Goal: Task Accomplishment & Management: Manage account settings

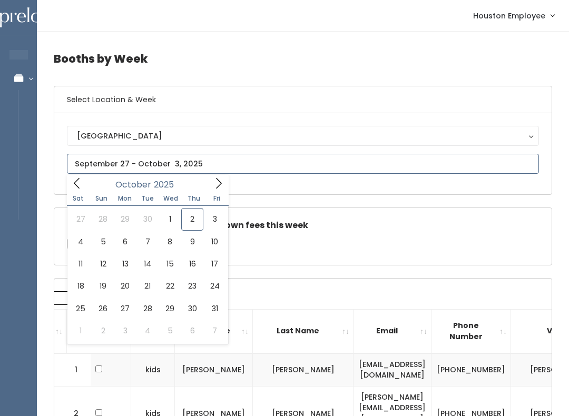
type input "October 4 to October 10"
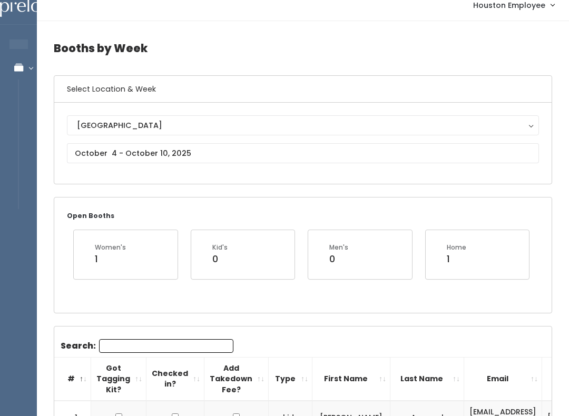
scroll to position [8, 0]
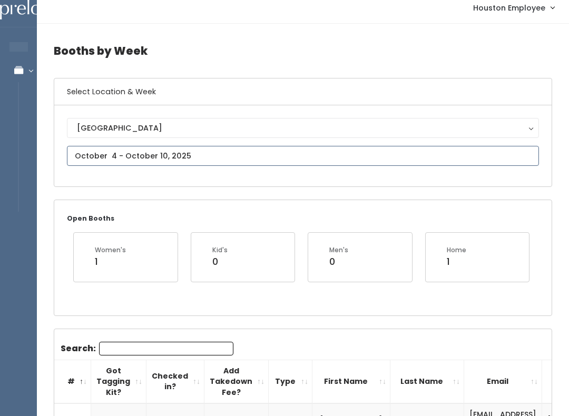
click at [173, 149] on input "text" at bounding box center [303, 156] width 472 height 20
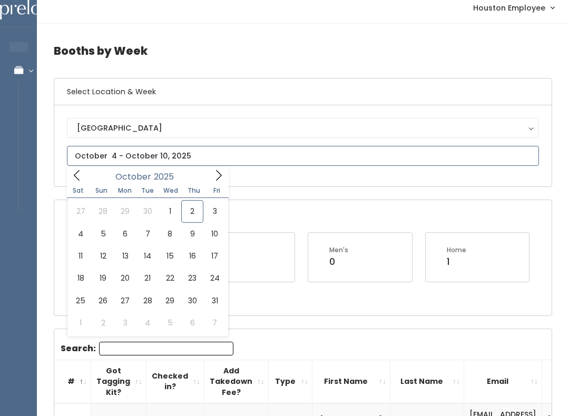
type input "October 11 to October 17"
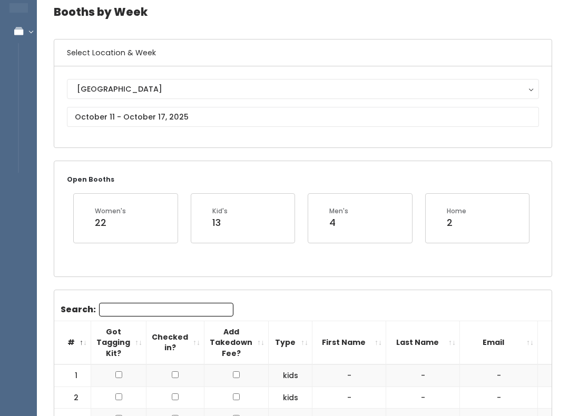
scroll to position [47, 0]
click at [261, 117] on input "text" at bounding box center [303, 117] width 472 height 20
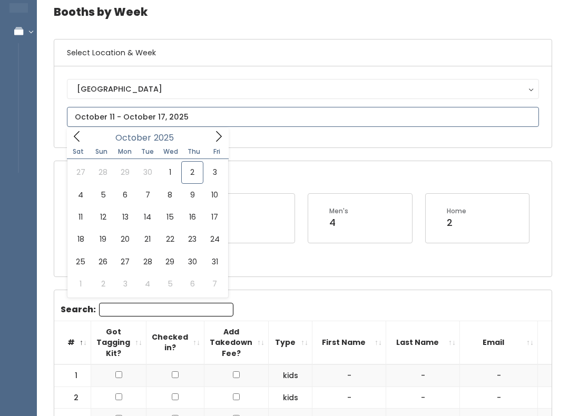
type input "[DATE] to [DATE]"
